Goal: Information Seeking & Learning: Find specific fact

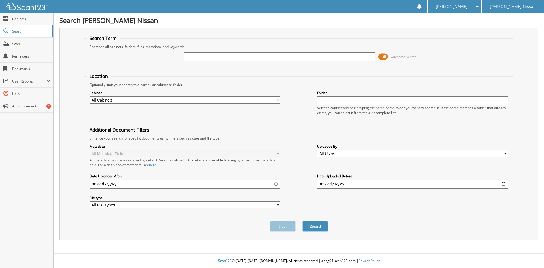
click at [203, 57] on input "text" at bounding box center [279, 56] width 191 height 8
type input "6139622"
click at [302, 221] on button "Search" at bounding box center [314, 226] width 25 height 10
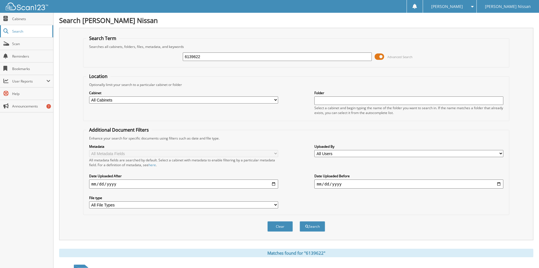
click at [22, 30] on span "Search" at bounding box center [30, 31] width 37 height 5
